Goal: Task Accomplishment & Management: Manage account settings

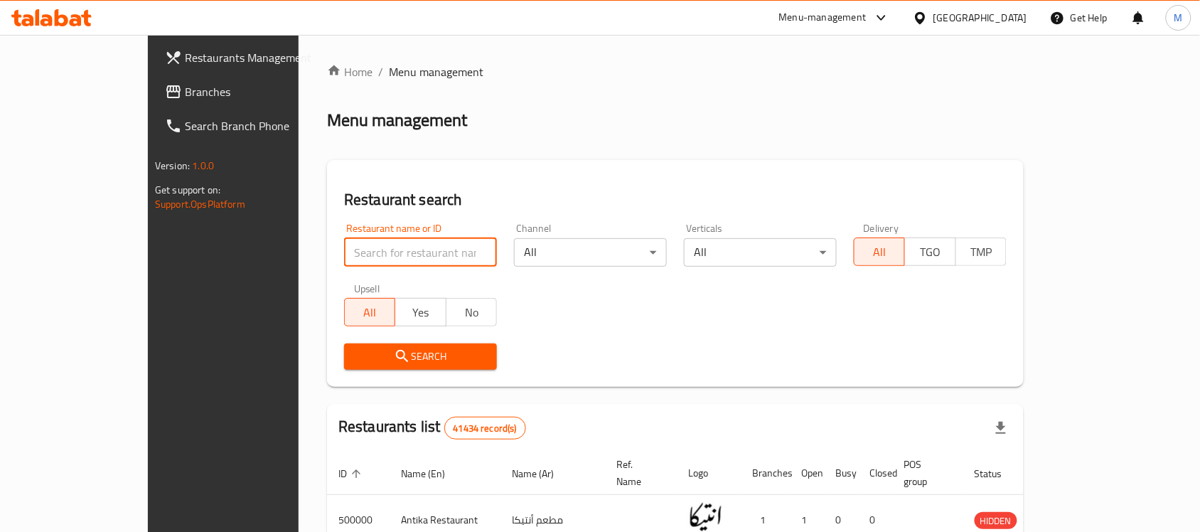
click at [352, 263] on input "search" at bounding box center [420, 252] width 153 height 28
paste input "501490"
type input "501490"
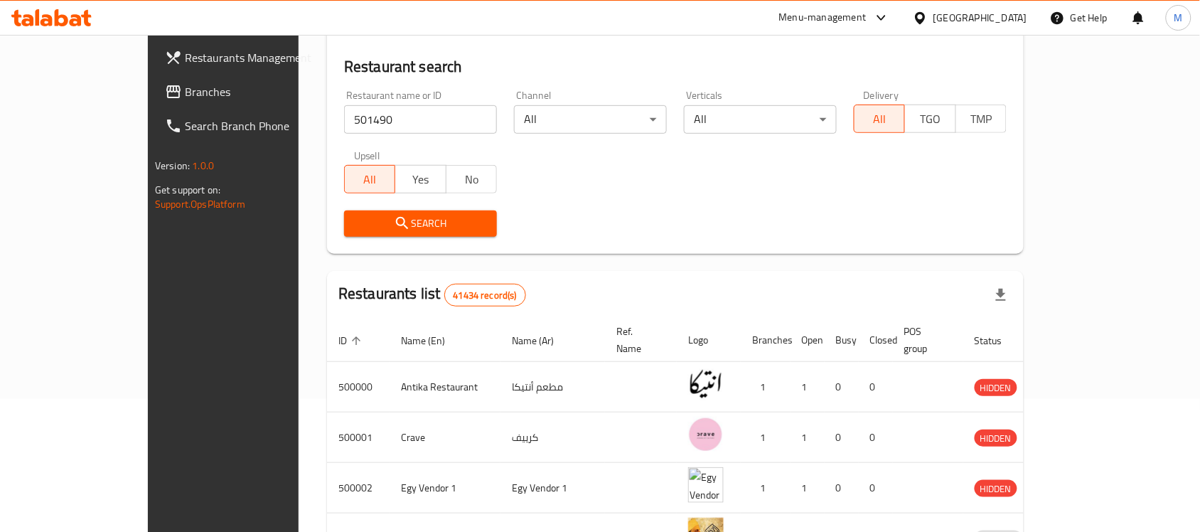
scroll to position [134, 0]
click at [344, 210] on button "Search" at bounding box center [420, 223] width 153 height 26
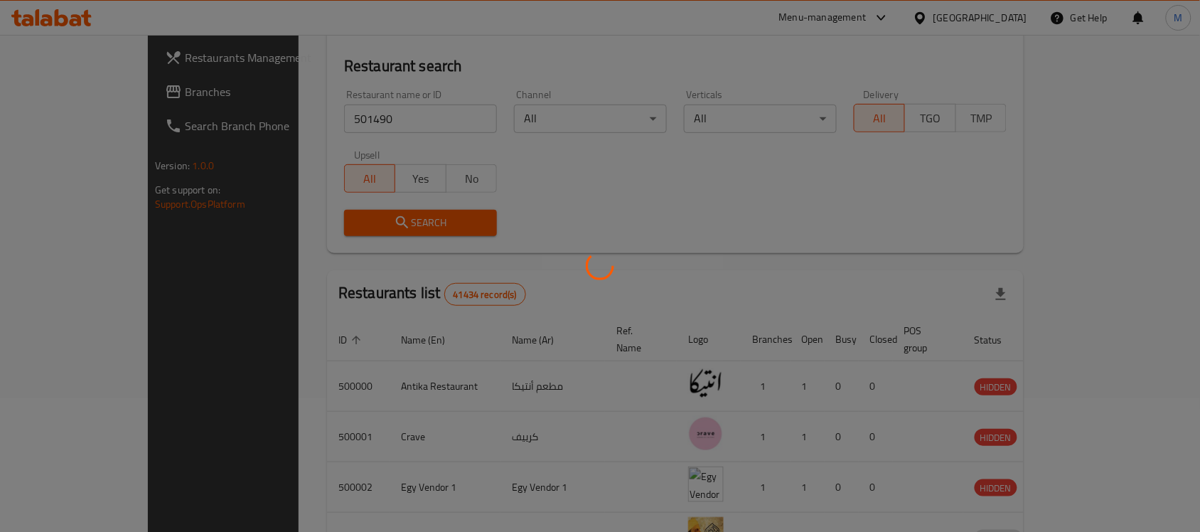
scroll to position [75, 0]
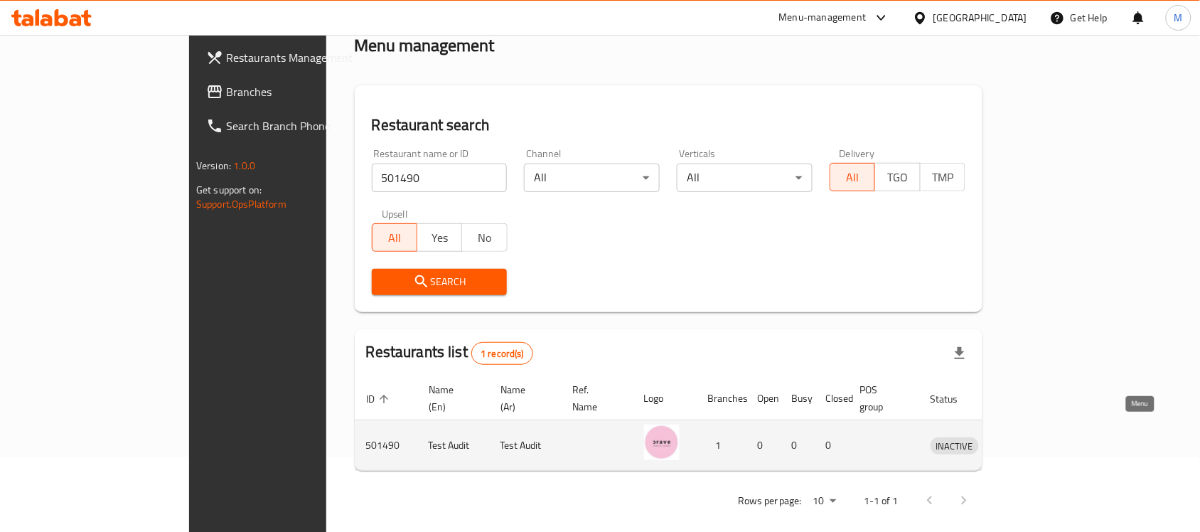
click at [1024, 437] on icon "enhanced table" at bounding box center [1015, 445] width 17 height 17
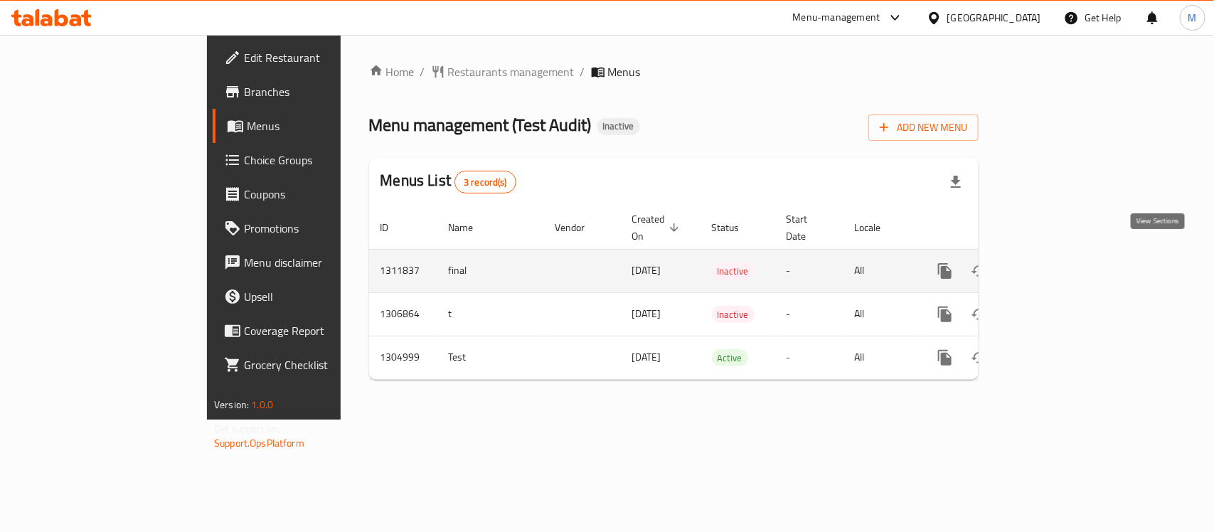
click at [1056, 262] on icon "enhanced table" at bounding box center [1047, 270] width 17 height 17
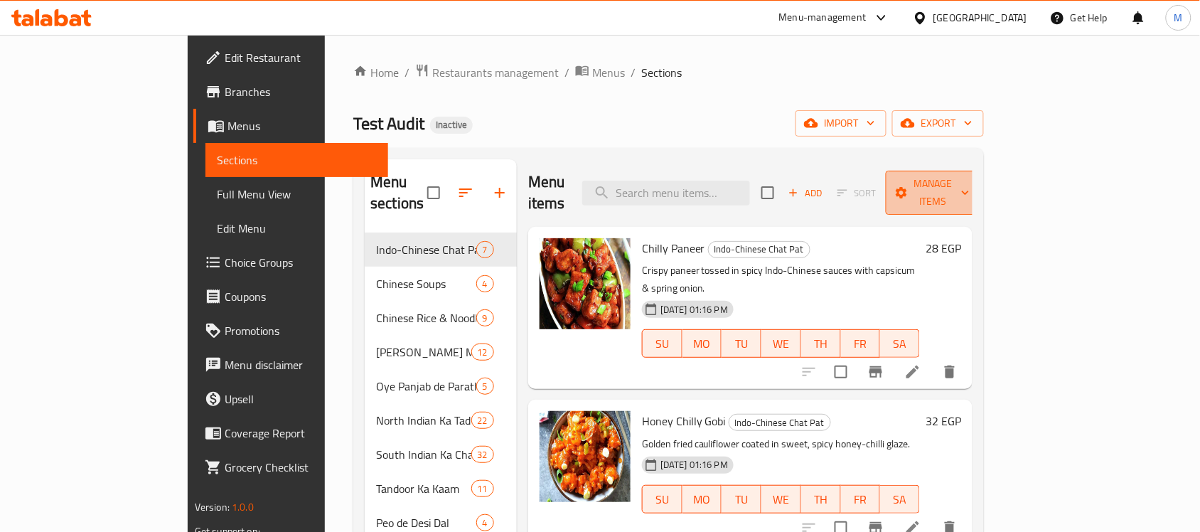
click at [970, 188] on span "Manage items" at bounding box center [933, 193] width 73 height 36
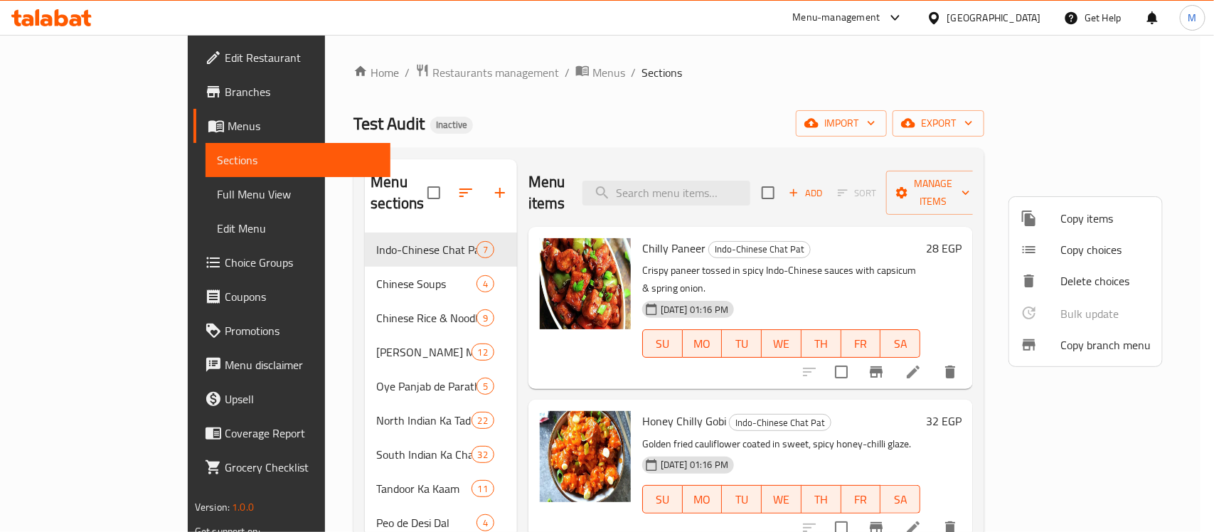
click at [734, 143] on div at bounding box center [607, 266] width 1214 height 532
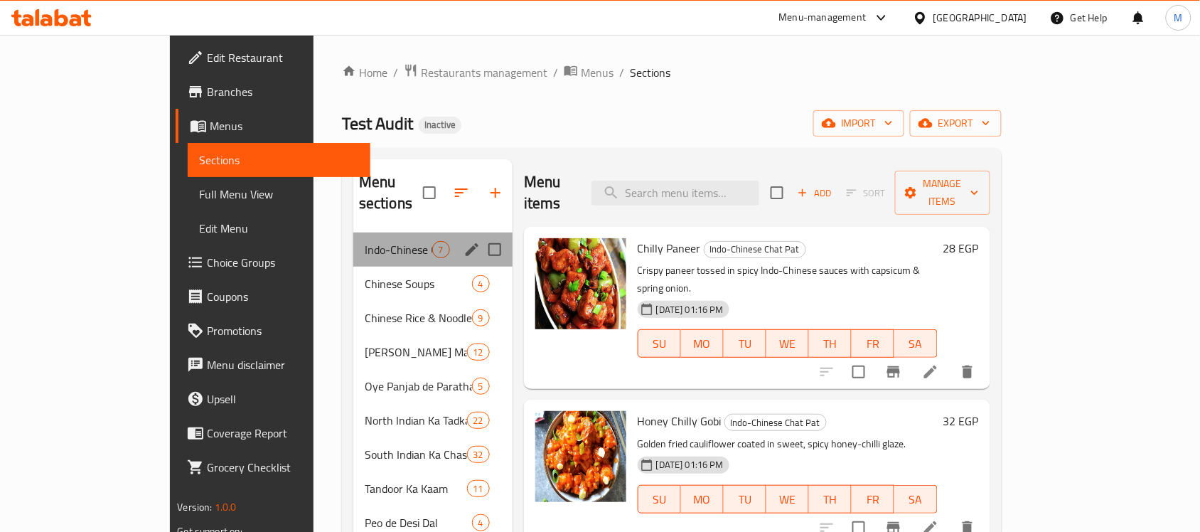
click at [365, 238] on div "Indo-Chinese Chat Pat 7" at bounding box center [432, 249] width 159 height 34
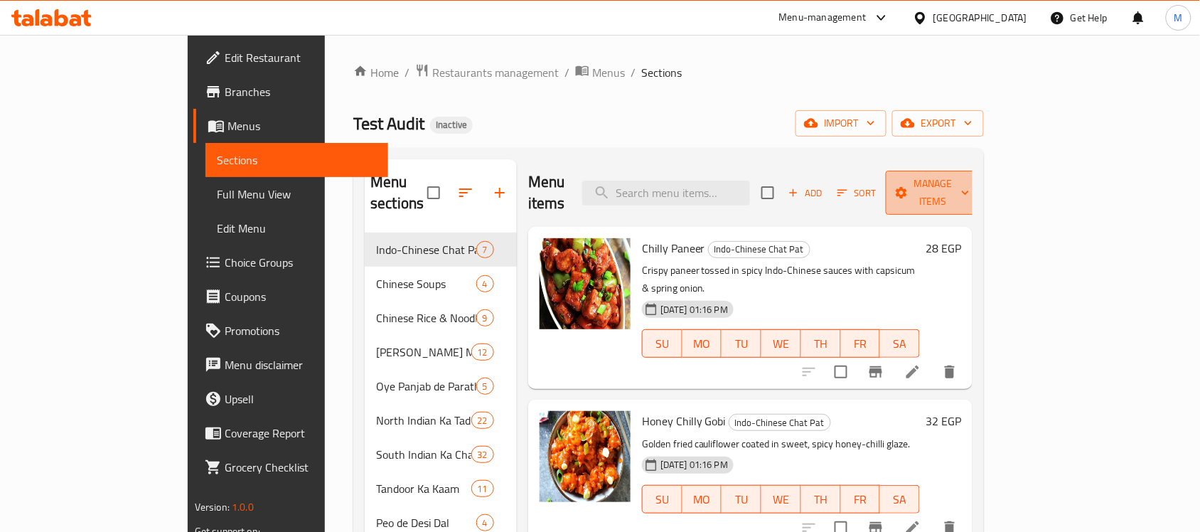
click at [970, 188] on span "Manage items" at bounding box center [933, 193] width 73 height 36
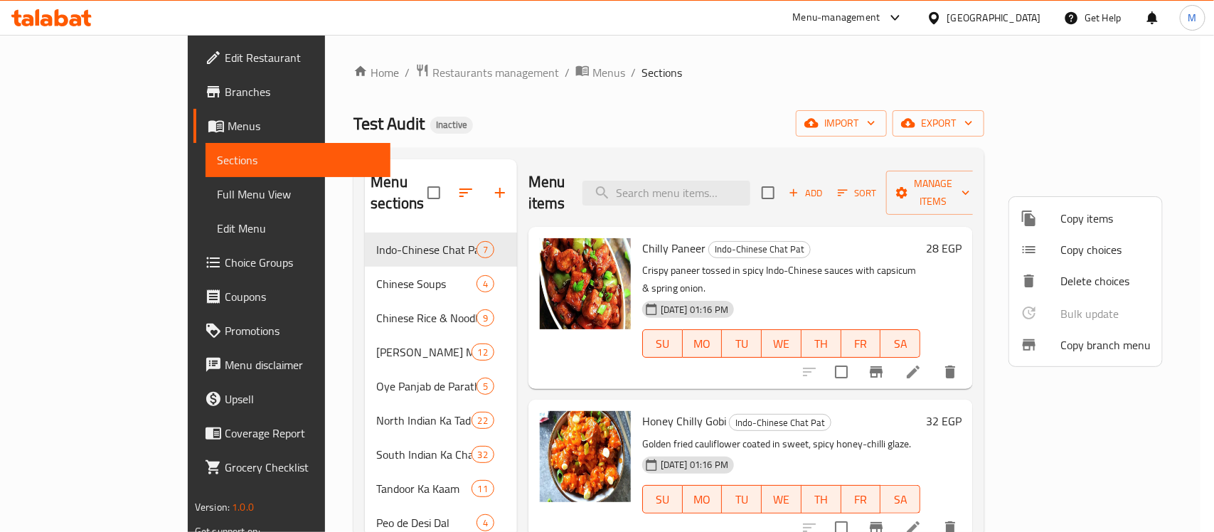
click at [946, 183] on div at bounding box center [607, 266] width 1214 height 532
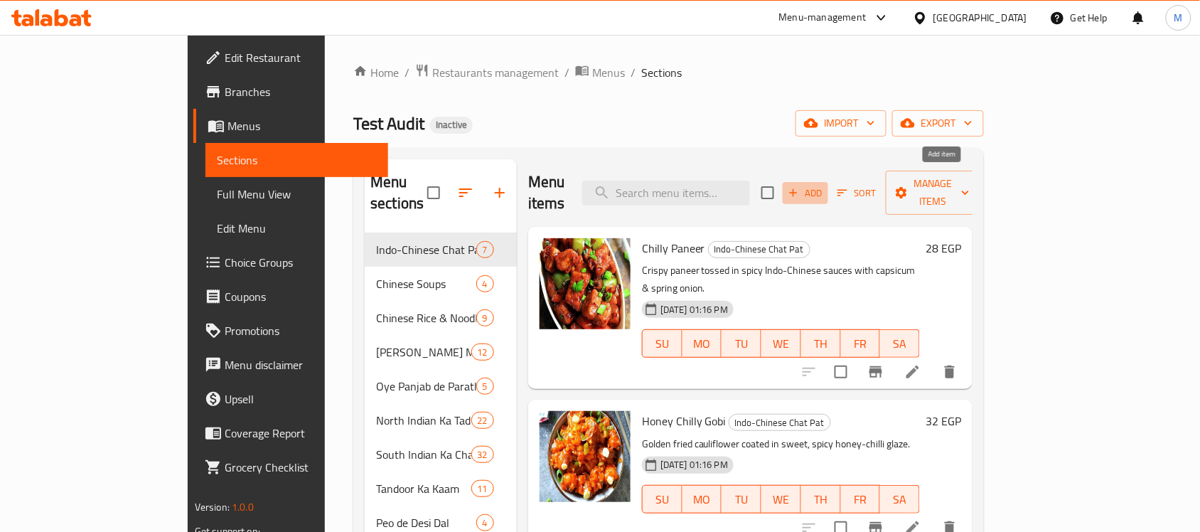
click at [825, 185] on span "Add" at bounding box center [805, 193] width 38 height 16
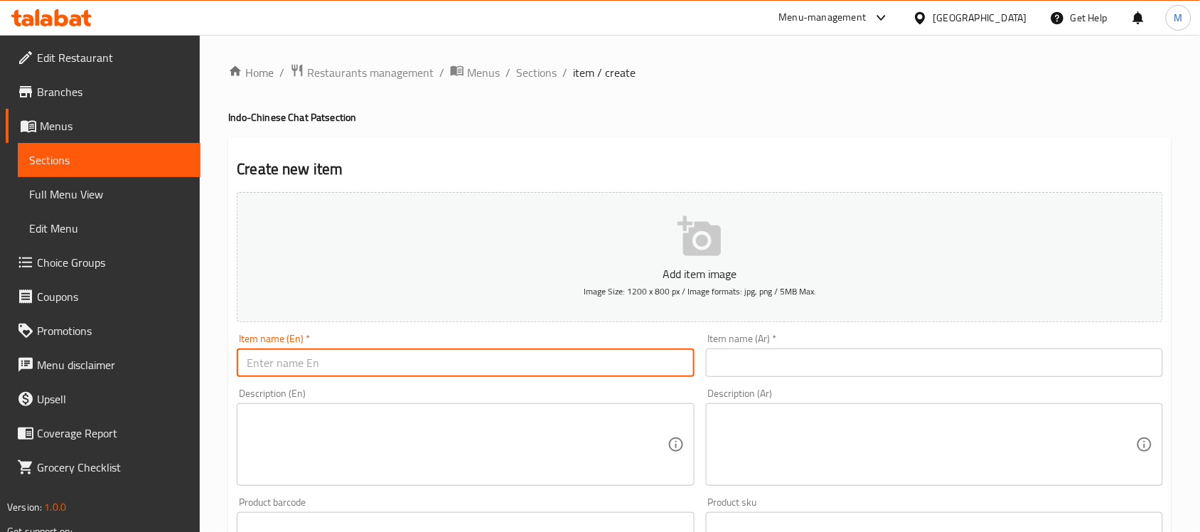
click at [516, 364] on input "text" at bounding box center [465, 362] width 457 height 28
type input "T"
type input "f"
click at [462, 364] on input "text" at bounding box center [465, 362] width 457 height 28
type input "s"
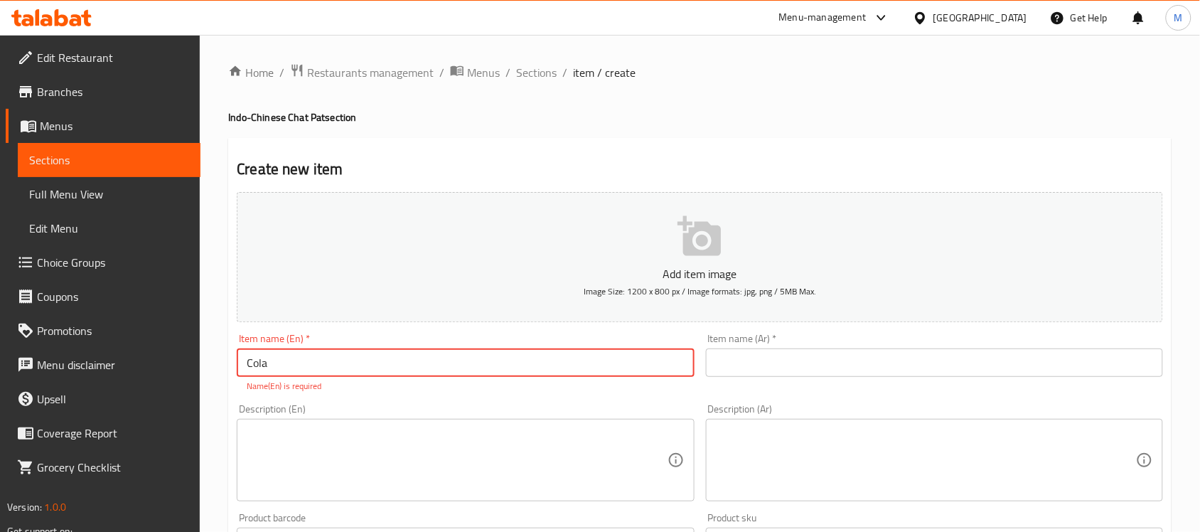
type input "Cola"
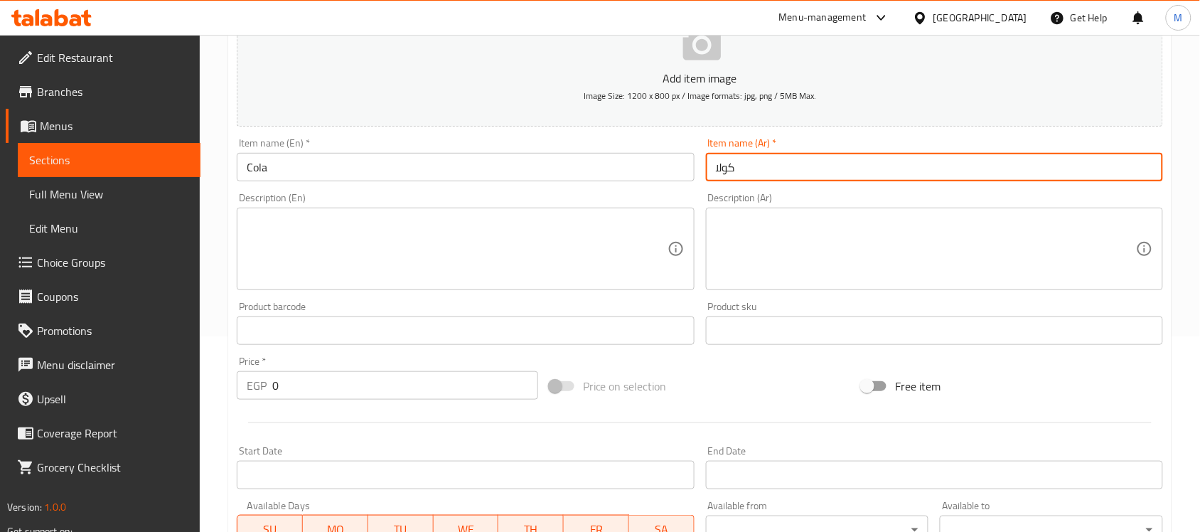
scroll to position [196, 0]
type input "كولا"
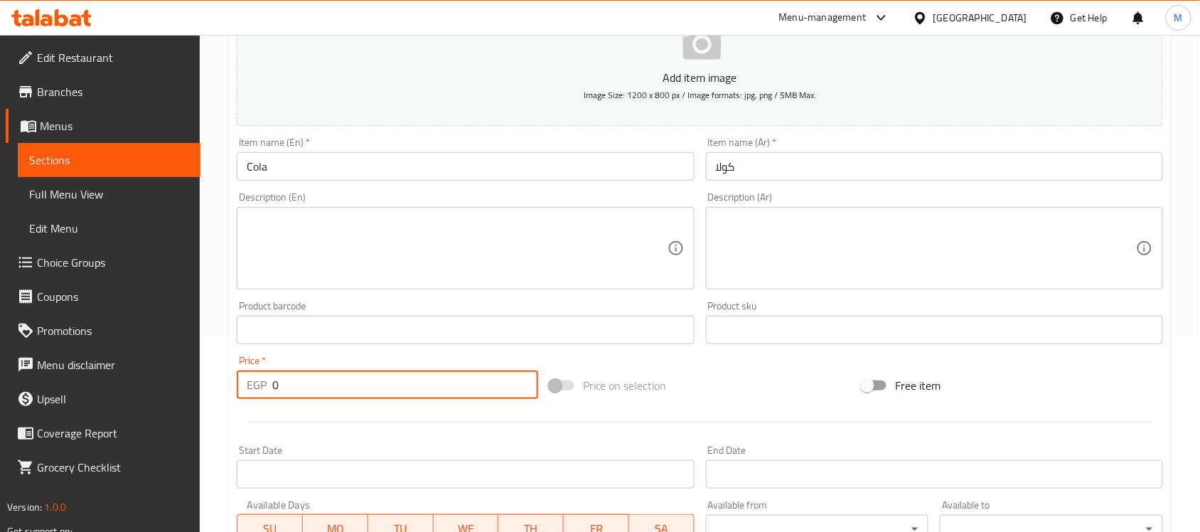
click at [375, 386] on input "0" at bounding box center [405, 384] width 266 height 28
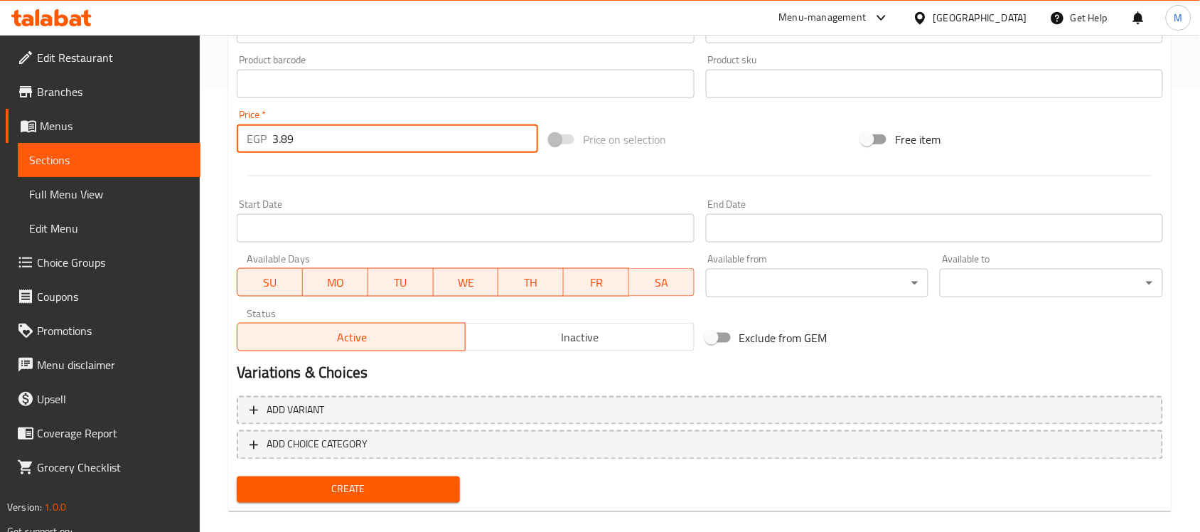
scroll to position [459, 0]
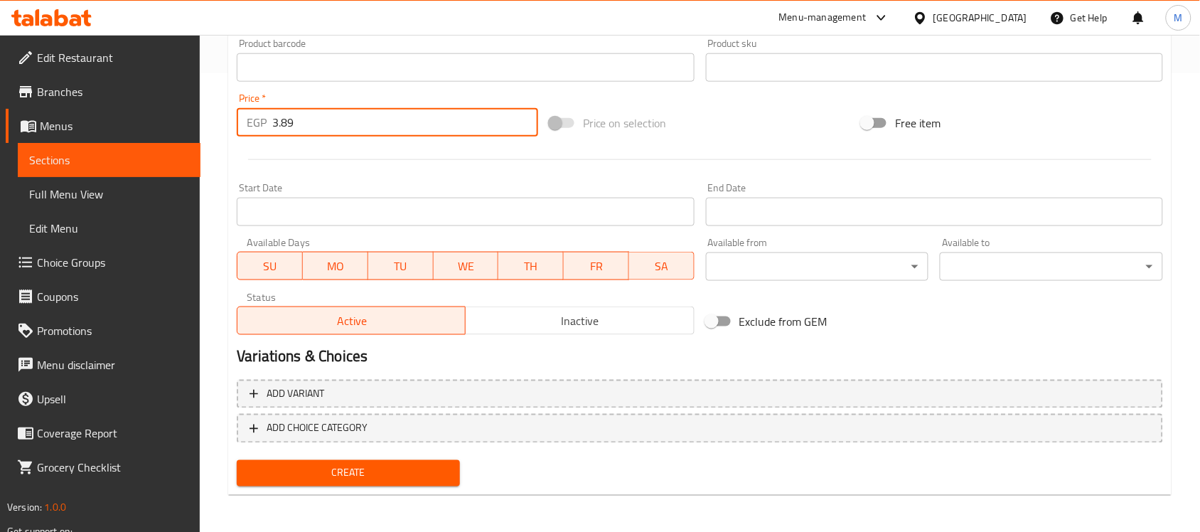
type input "3.89"
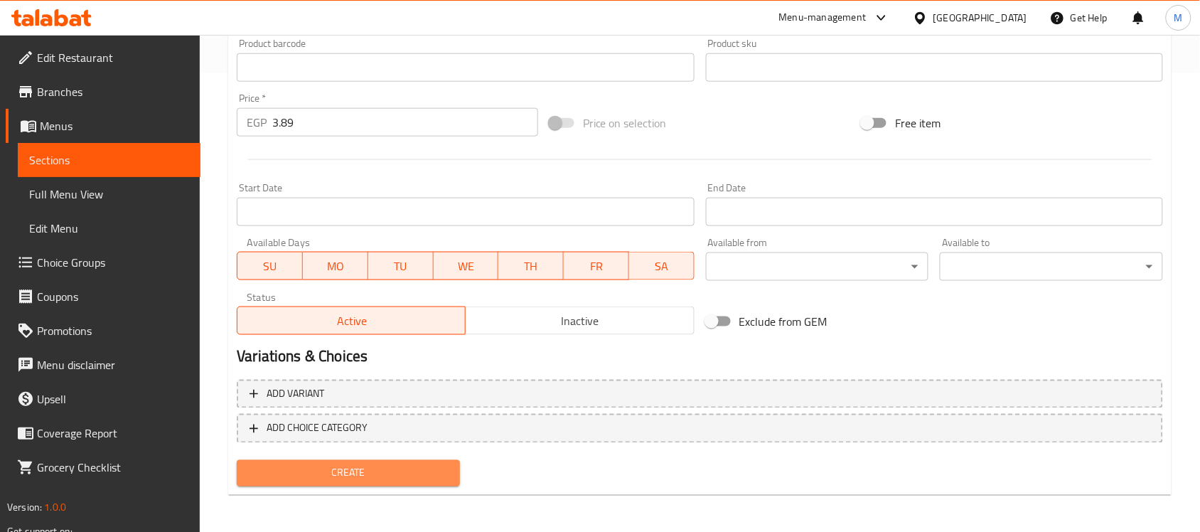
click at [417, 483] on button "Create" at bounding box center [348, 473] width 223 height 26
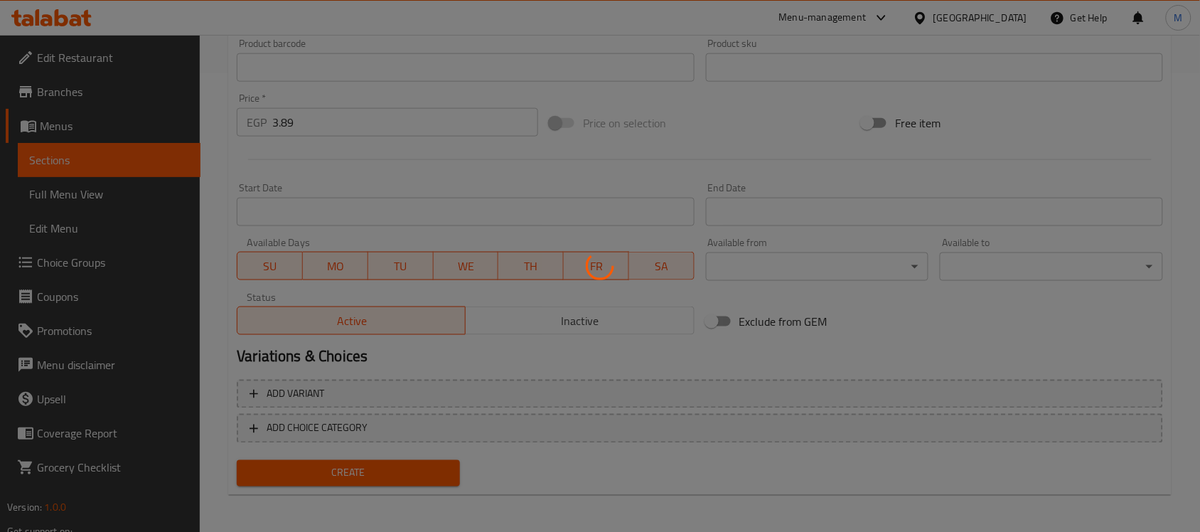
type input "0"
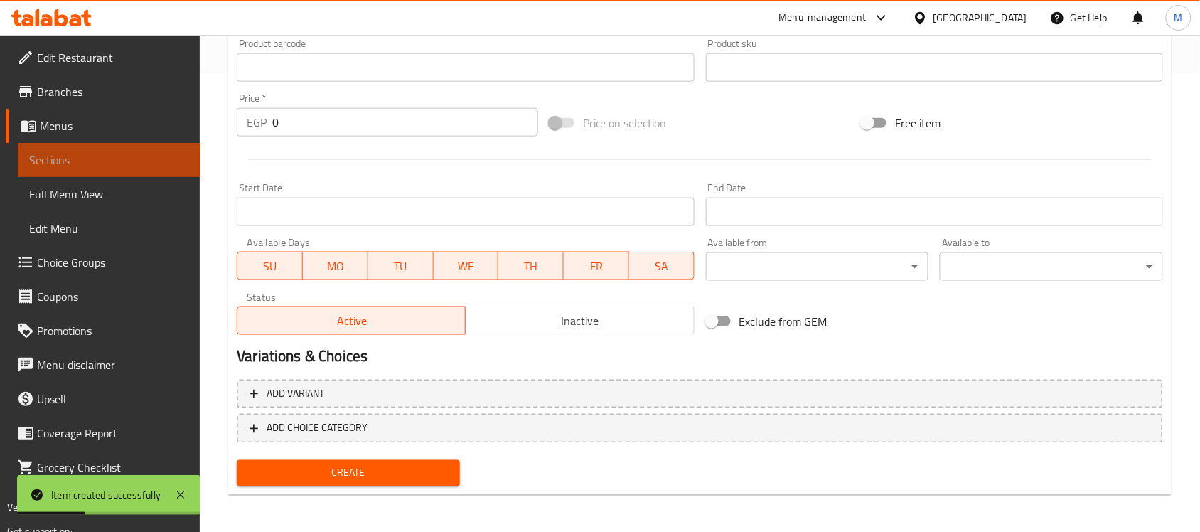
click at [90, 148] on link "Sections" at bounding box center [109, 160] width 183 height 34
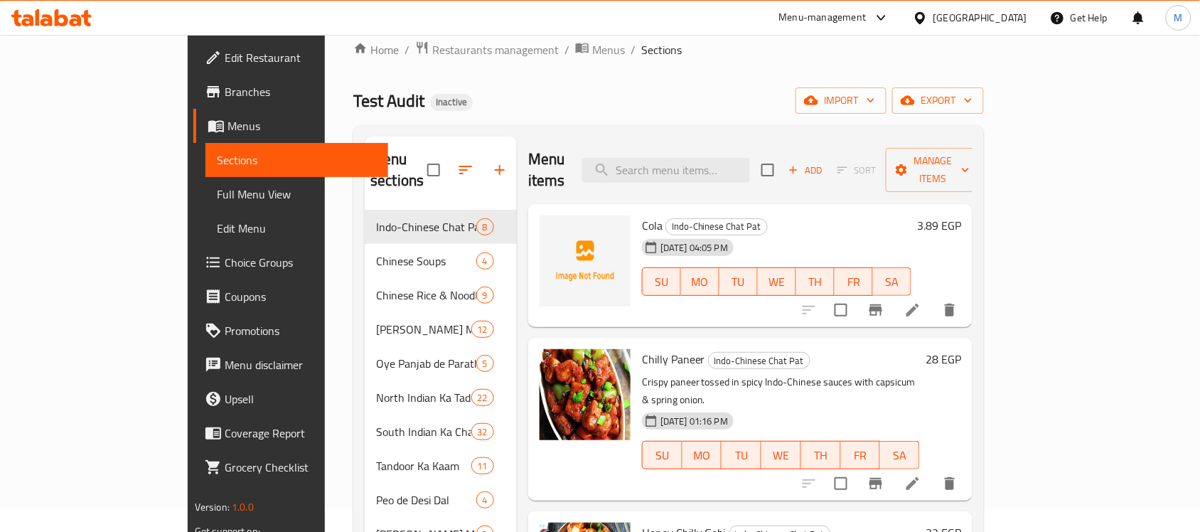
scroll to position [20, 0]
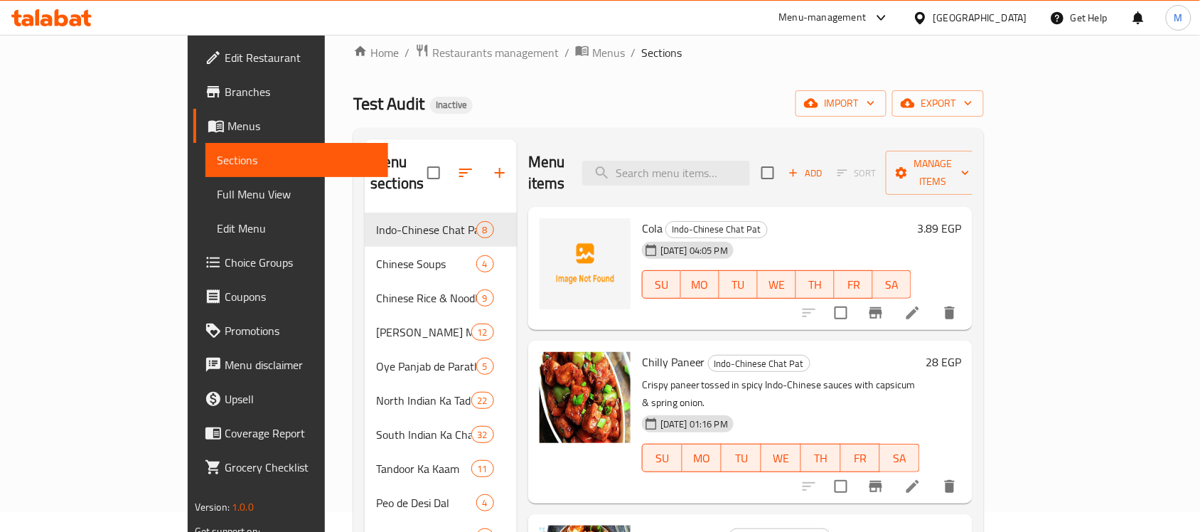
click at [961, 218] on h6 "3.89 EGP" at bounding box center [939, 228] width 44 height 20
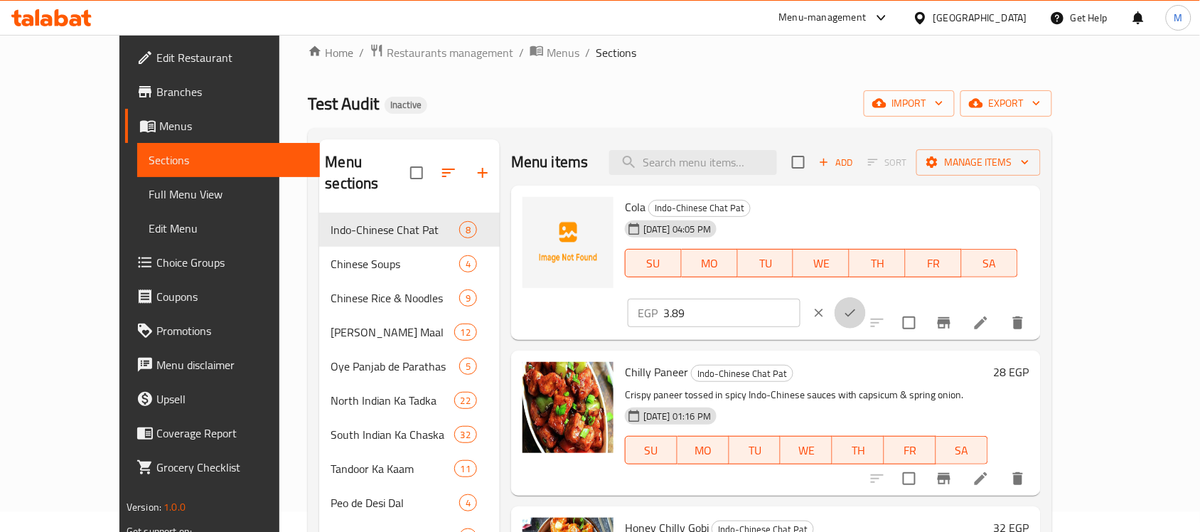
click at [857, 306] on icon "ok" at bounding box center [850, 313] width 14 height 14
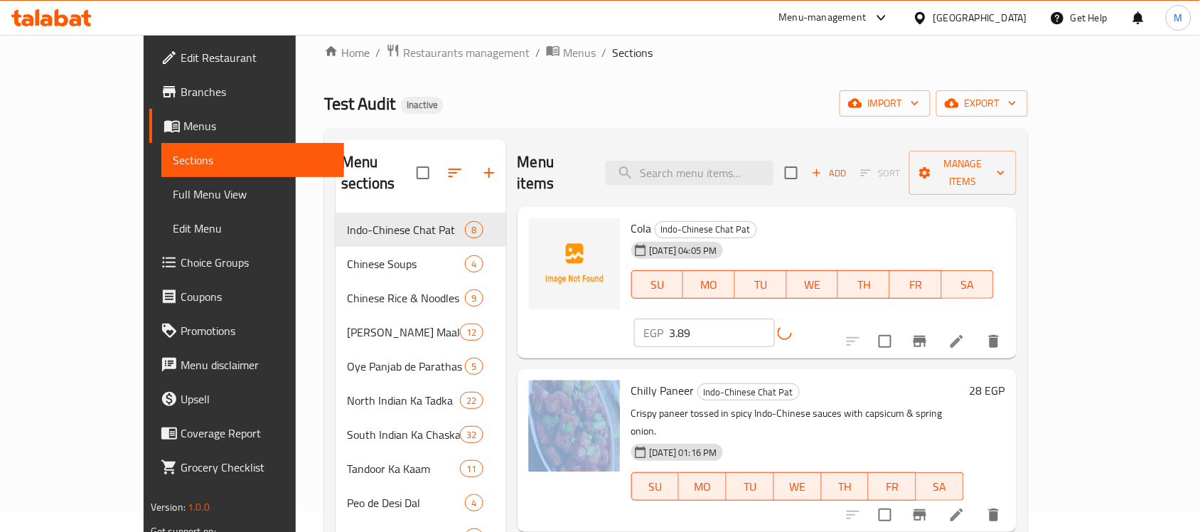
click at [845, 319] on div "EGP 3.89 ​" at bounding box center [739, 333] width 211 height 28
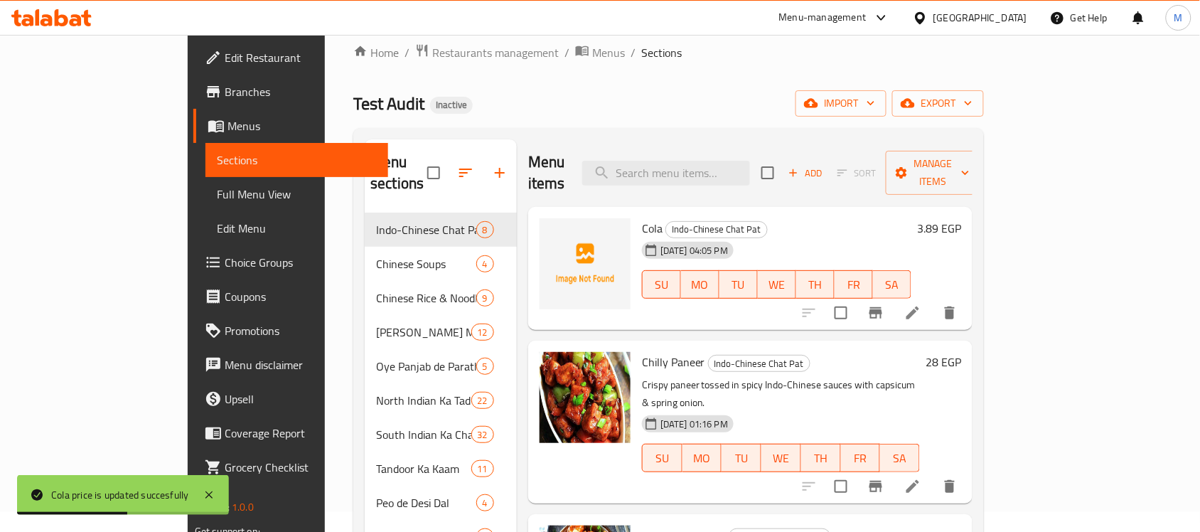
click at [961, 218] on h6 "3.89 EGP" at bounding box center [939, 228] width 44 height 20
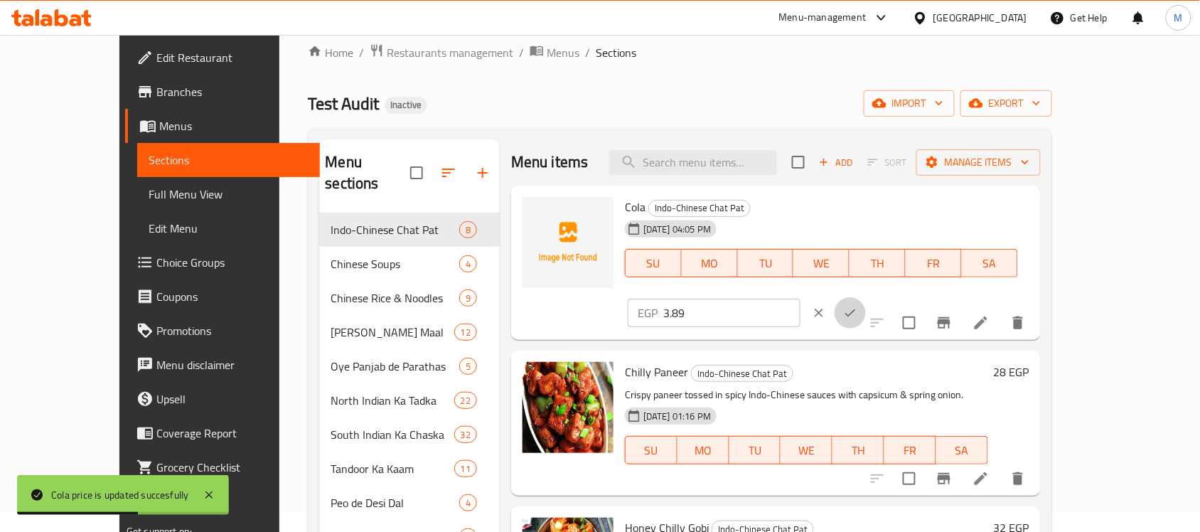
click at [857, 306] on icon "ok" at bounding box center [850, 313] width 14 height 14
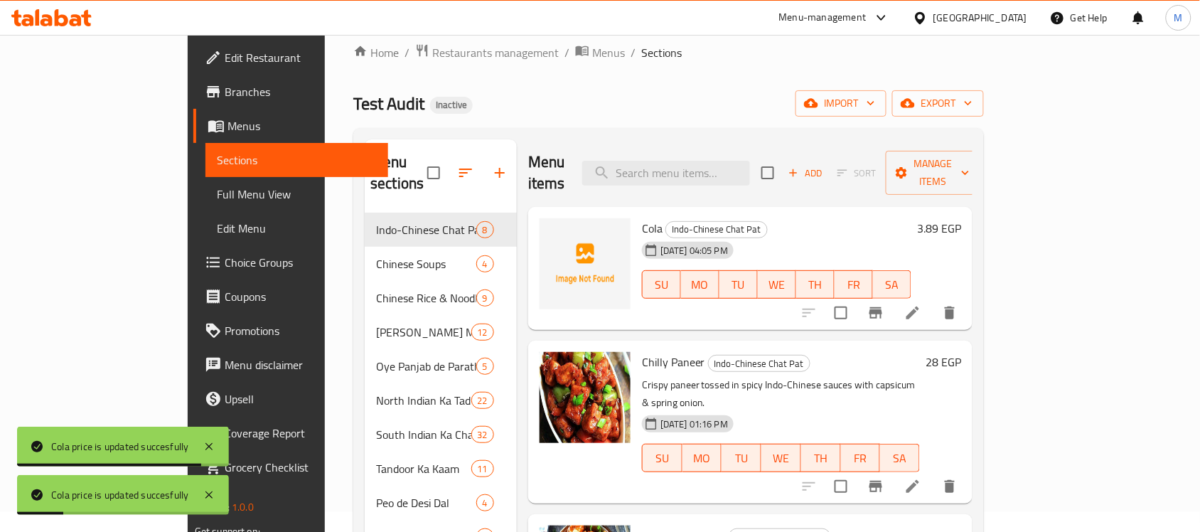
click at [961, 218] on h6 "3.89 EGP" at bounding box center [939, 228] width 44 height 20
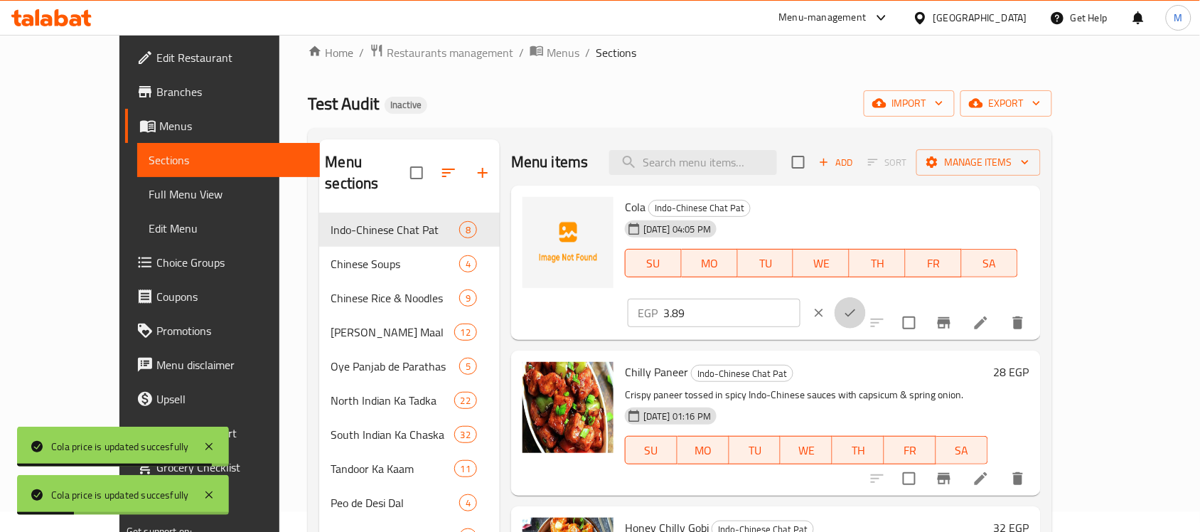
click at [866, 297] on button "ok" at bounding box center [850, 312] width 31 height 31
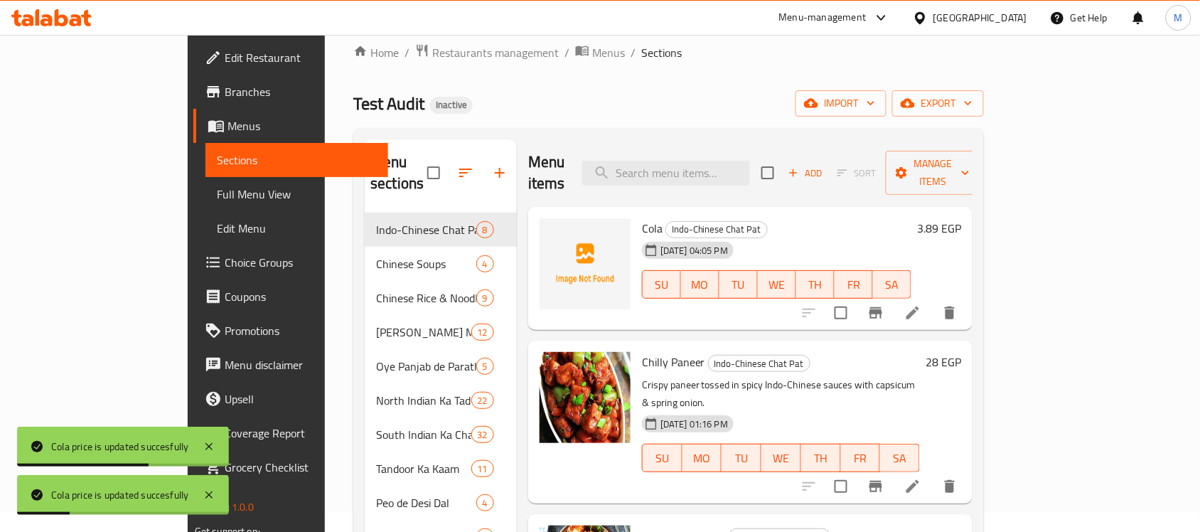
click at [961, 218] on h6 "3.89 EGP" at bounding box center [939, 228] width 44 height 20
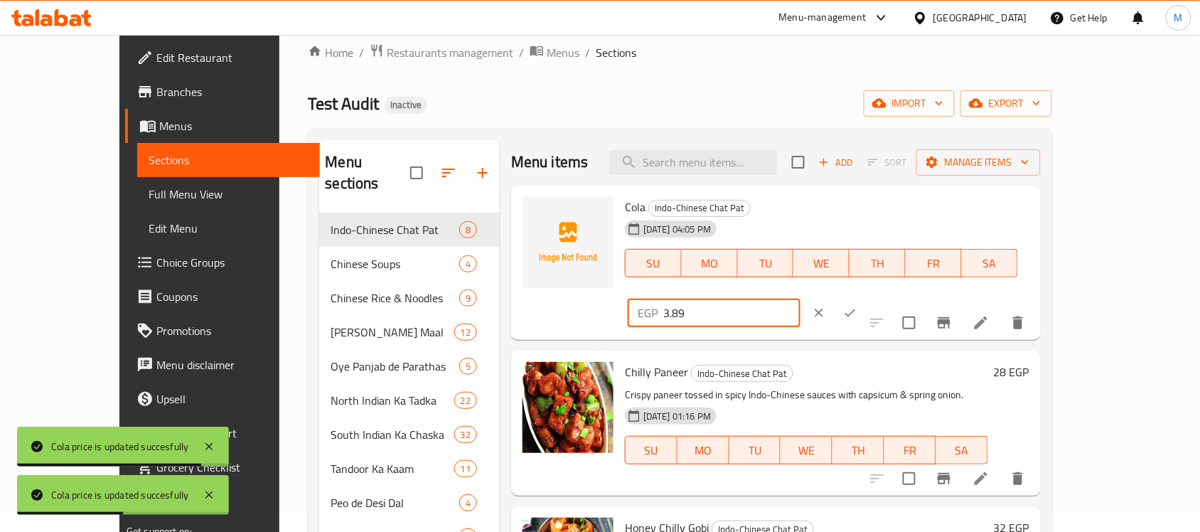
click at [801, 299] on input "3.89" at bounding box center [731, 313] width 137 height 28
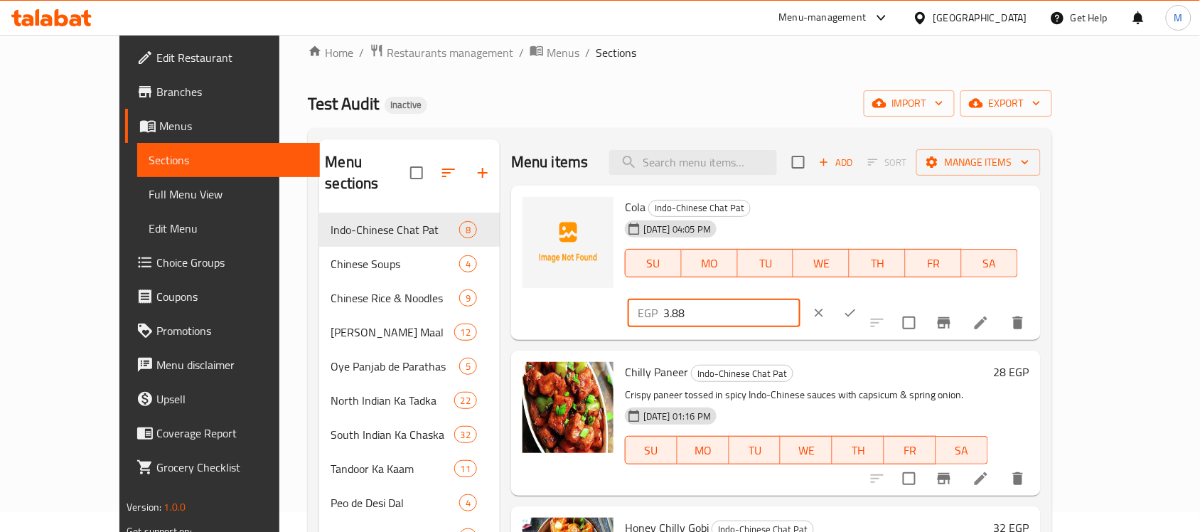
type input "3.88"
click at [866, 297] on button "ok" at bounding box center [850, 312] width 31 height 31
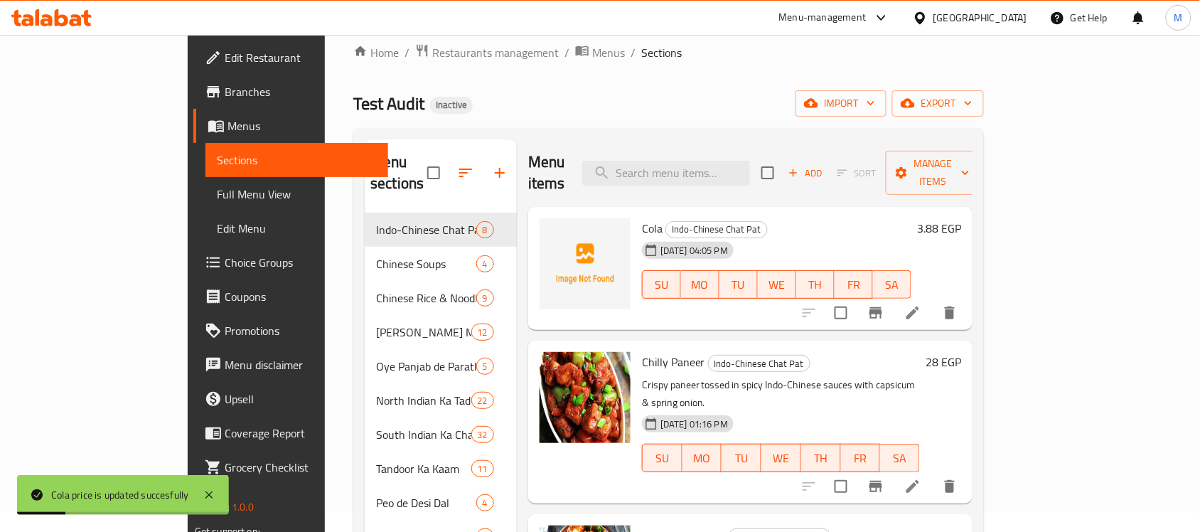
click at [961, 218] on h6 "3.88 EGP" at bounding box center [939, 228] width 44 height 20
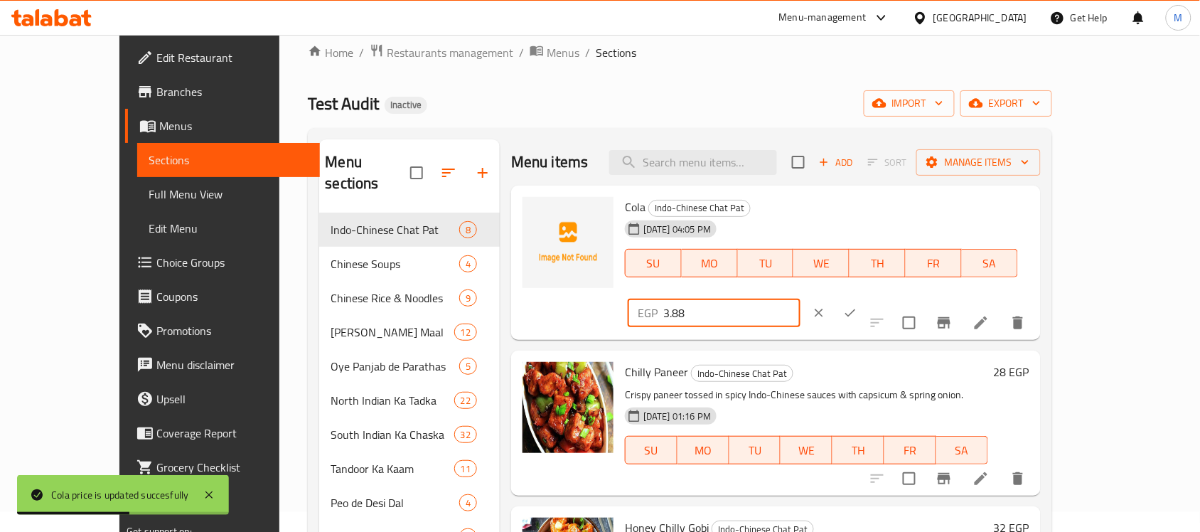
click at [801, 299] on input "3.88" at bounding box center [731, 313] width 137 height 28
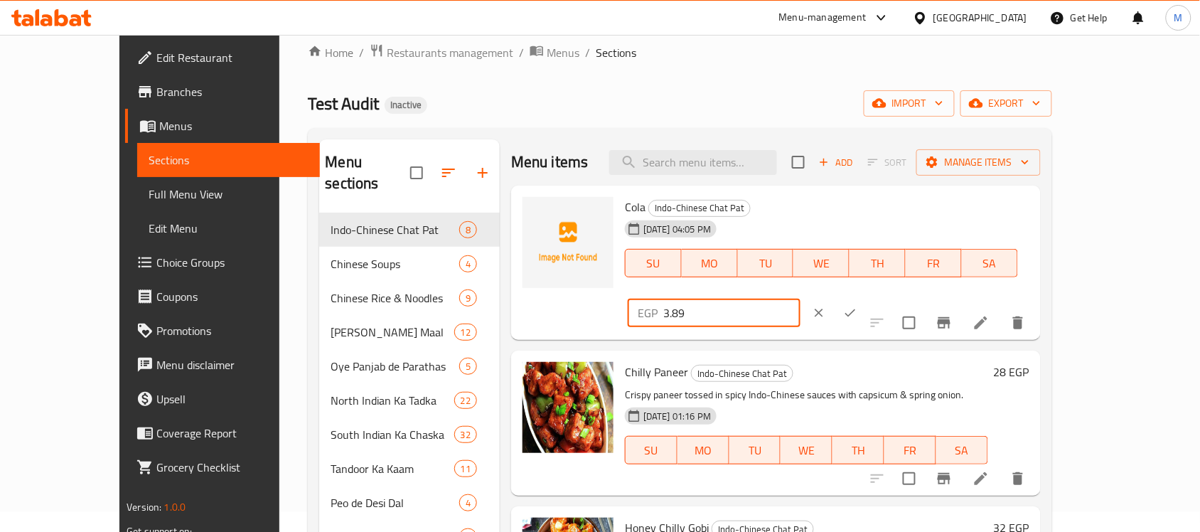
type input "3.89"
click at [866, 297] on button "ok" at bounding box center [850, 312] width 31 height 31
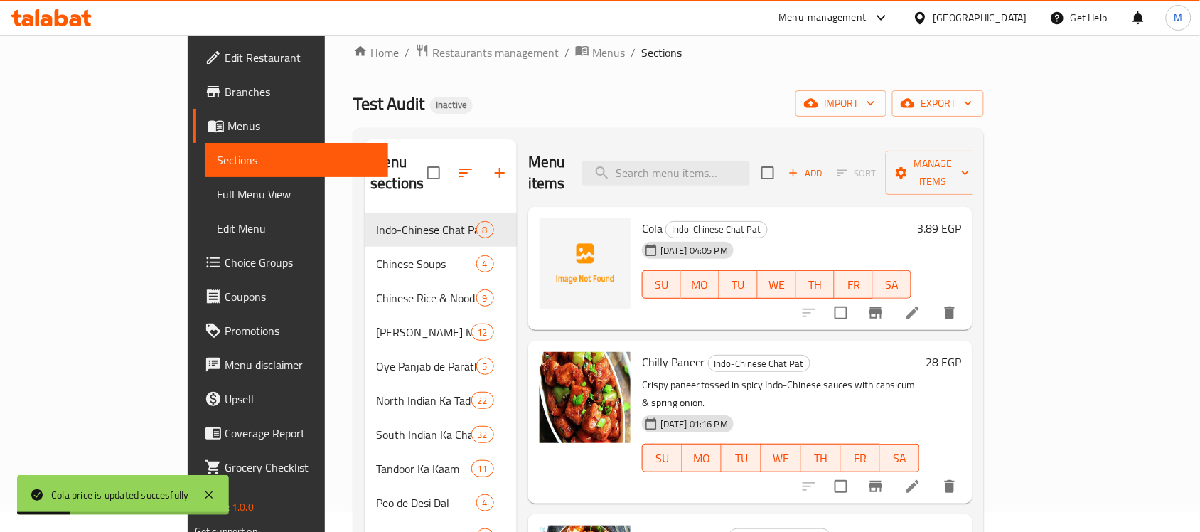
click at [961, 218] on h6 "3.89 EGP" at bounding box center [939, 228] width 44 height 20
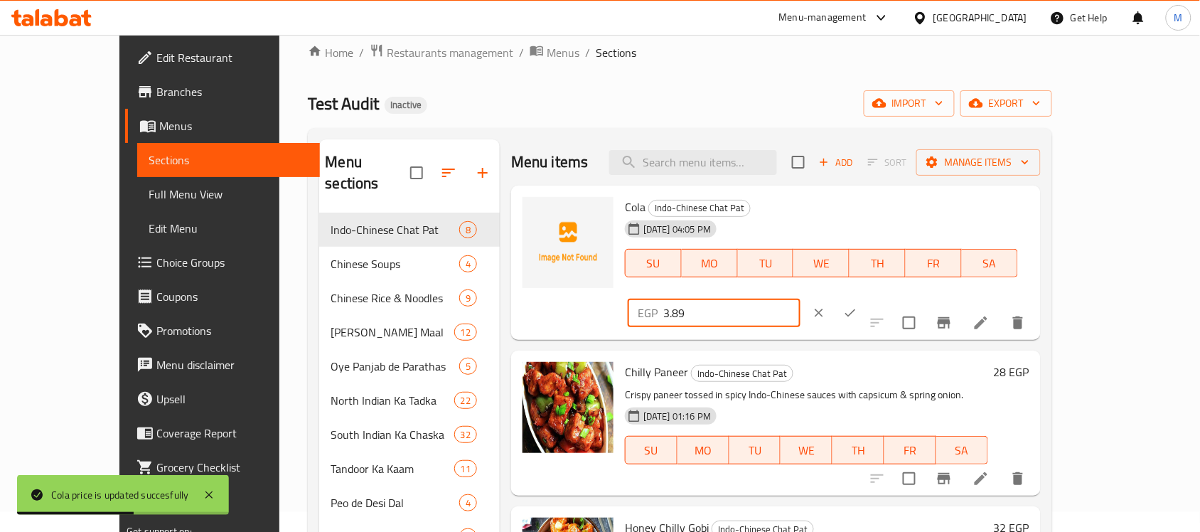
click at [801, 299] on input "3.89" at bounding box center [731, 313] width 137 height 28
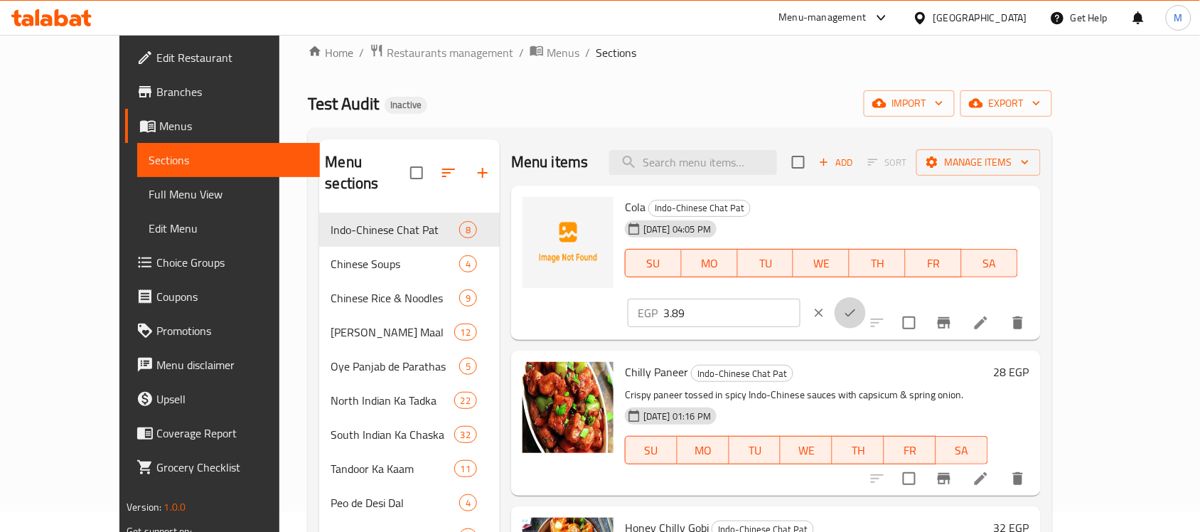
click at [857, 306] on icon "ok" at bounding box center [850, 313] width 14 height 14
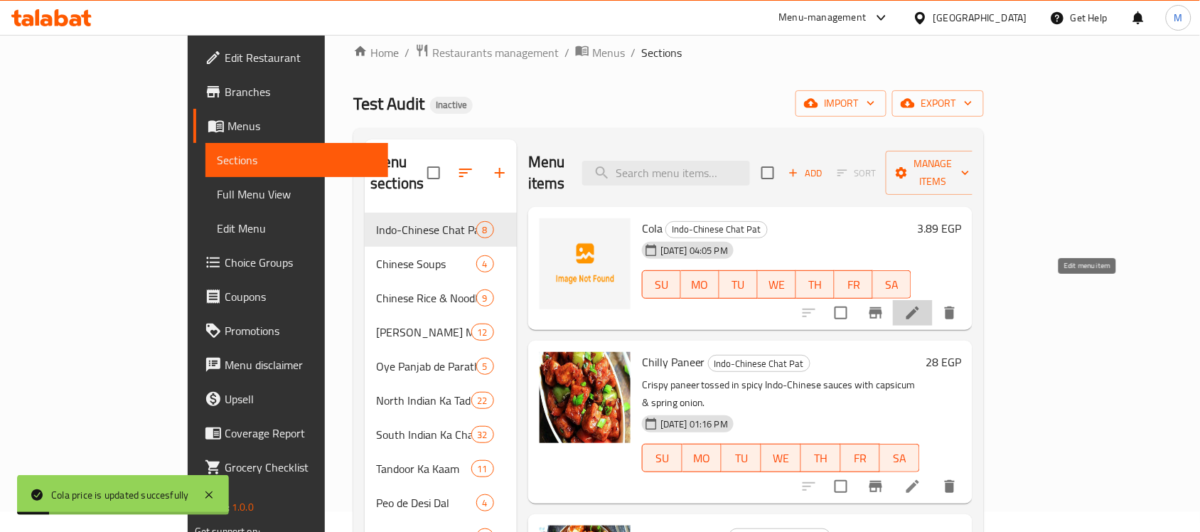
click at [921, 304] on icon at bounding box center [912, 312] width 17 height 17
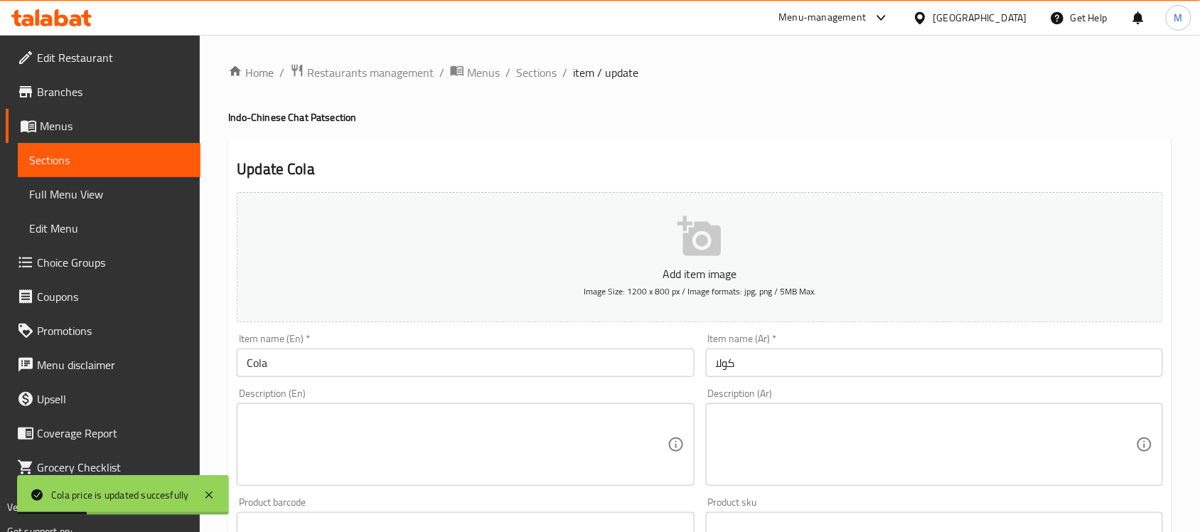
scroll to position [459, 0]
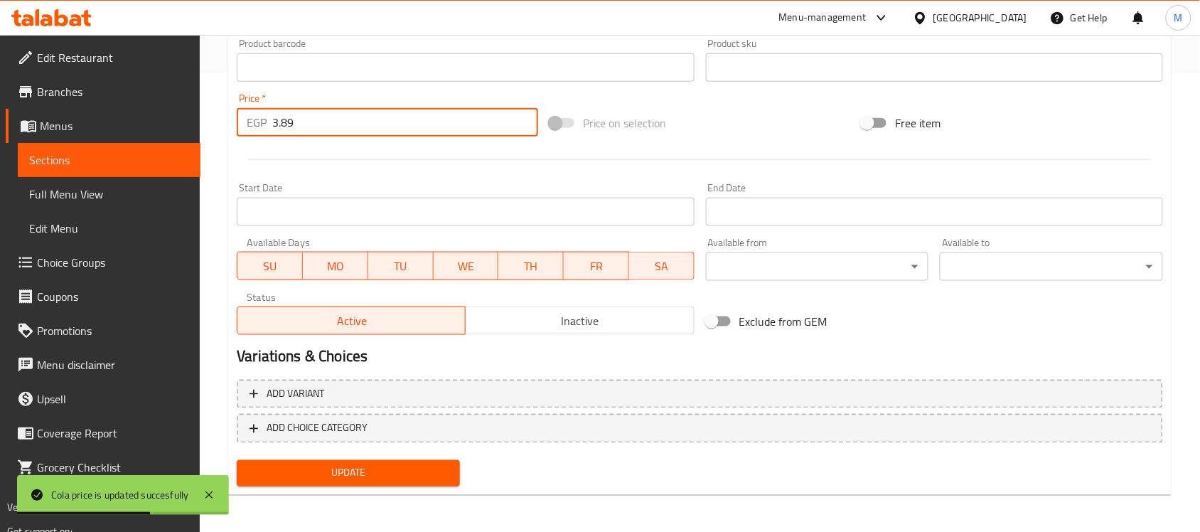
click at [346, 118] on input "3.89" at bounding box center [405, 122] width 266 height 28
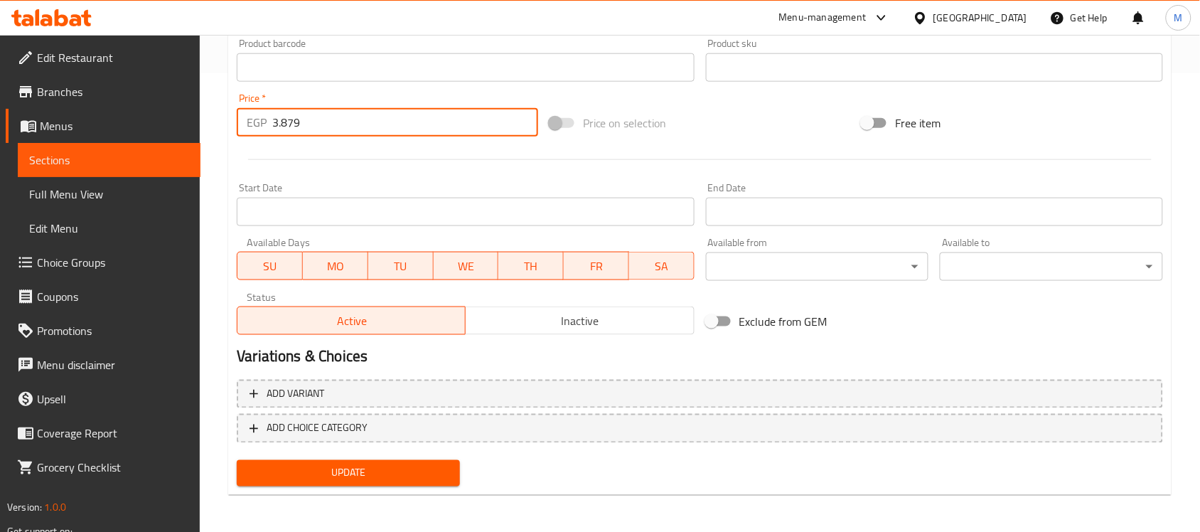
type input "3.879"
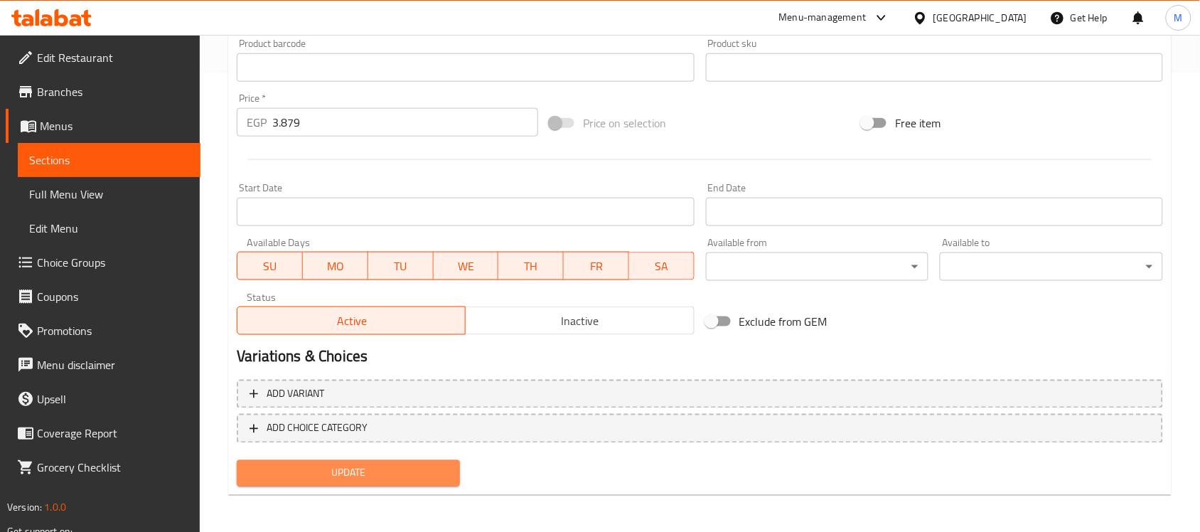
click at [370, 464] on span "Update" at bounding box center [348, 473] width 200 height 18
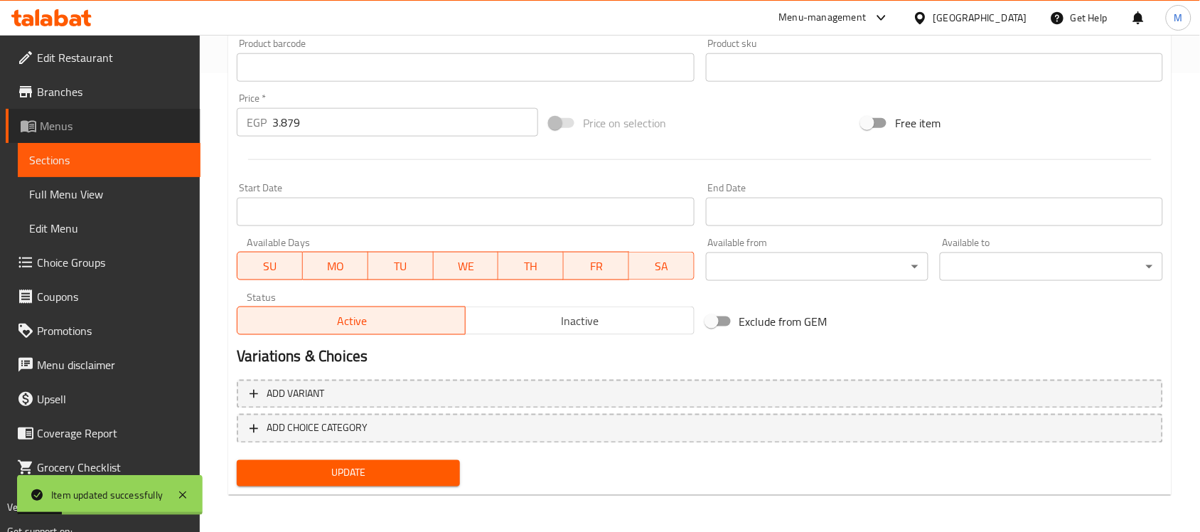
click at [103, 124] on span "Menus" at bounding box center [114, 125] width 149 height 17
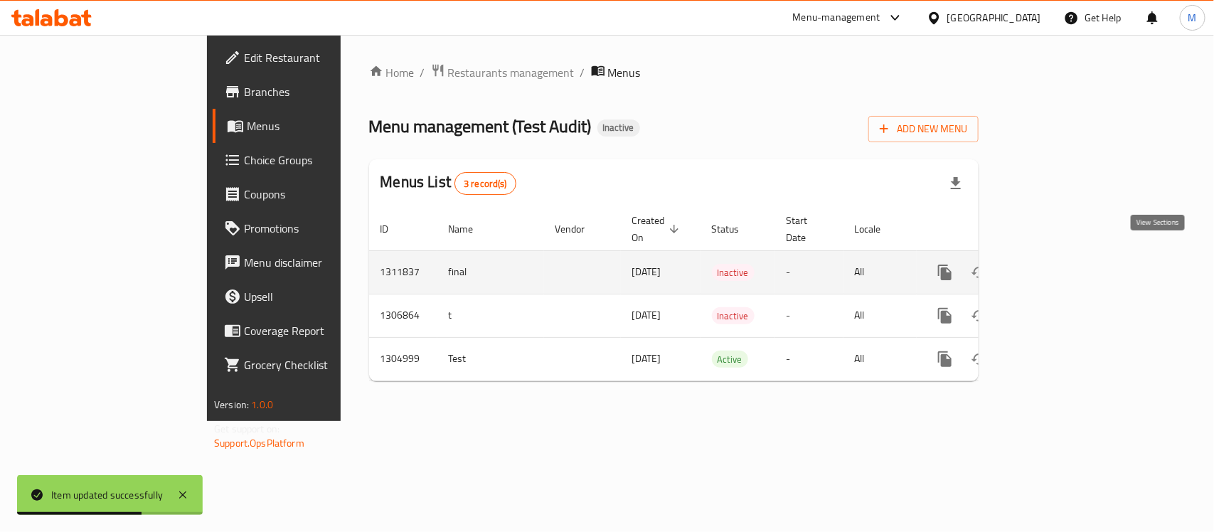
click at [1054, 266] on icon "enhanced table" at bounding box center [1047, 272] width 13 height 13
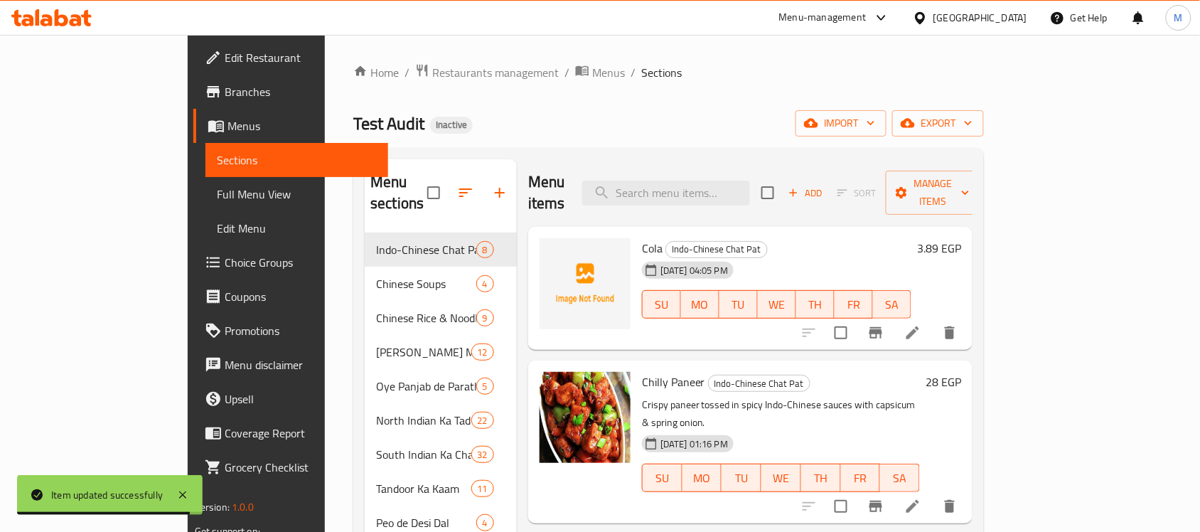
click at [961, 238] on h6 "3.89 EGP" at bounding box center [939, 248] width 44 height 20
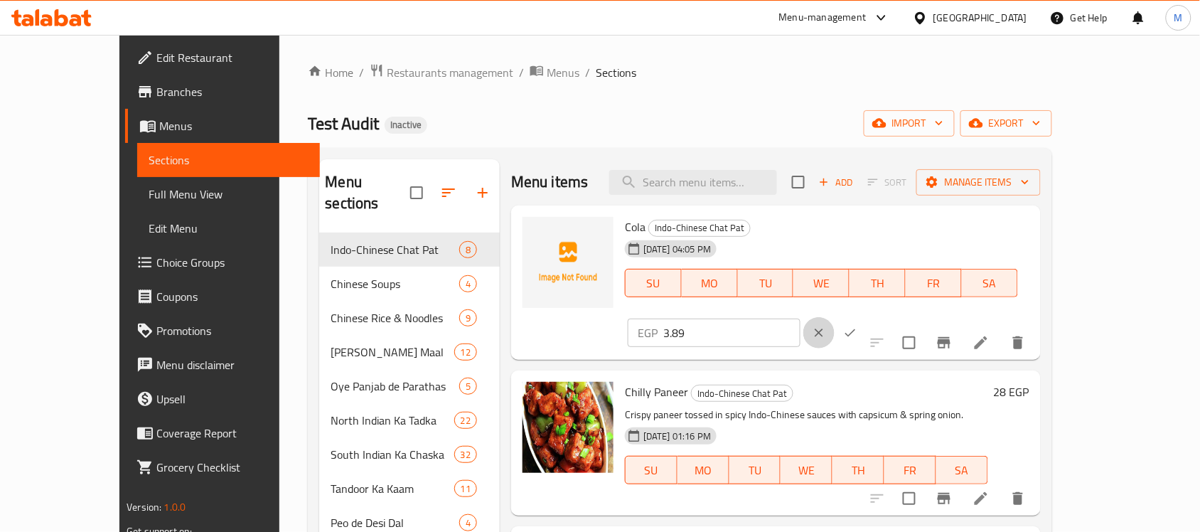
click at [826, 326] on icon "clear" at bounding box center [819, 333] width 14 height 14
